Goal: Task Accomplishment & Management: Use online tool/utility

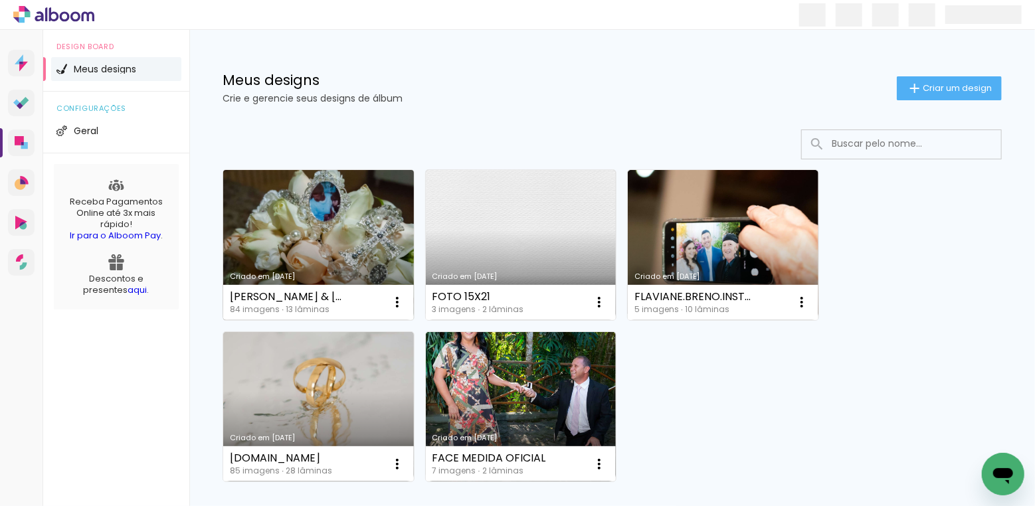
click at [379, 237] on link "Criado em [DATE]" at bounding box center [318, 245] width 191 height 150
